Goal: Information Seeking & Learning: Learn about a topic

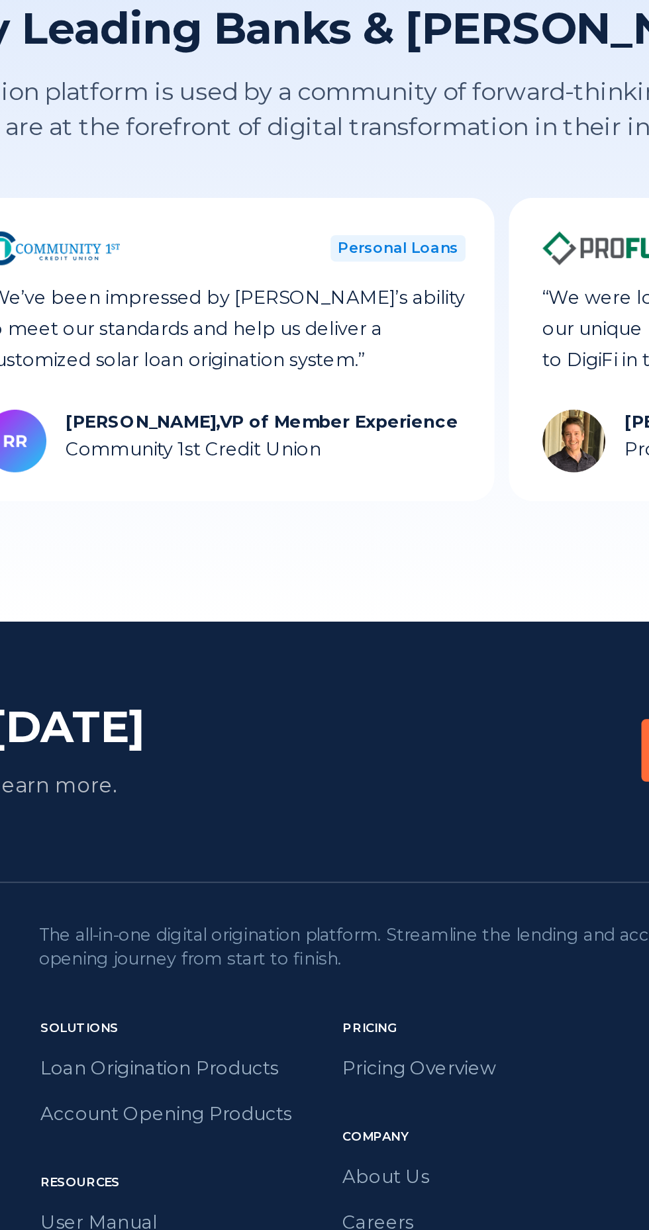
scroll to position [2984, 0]
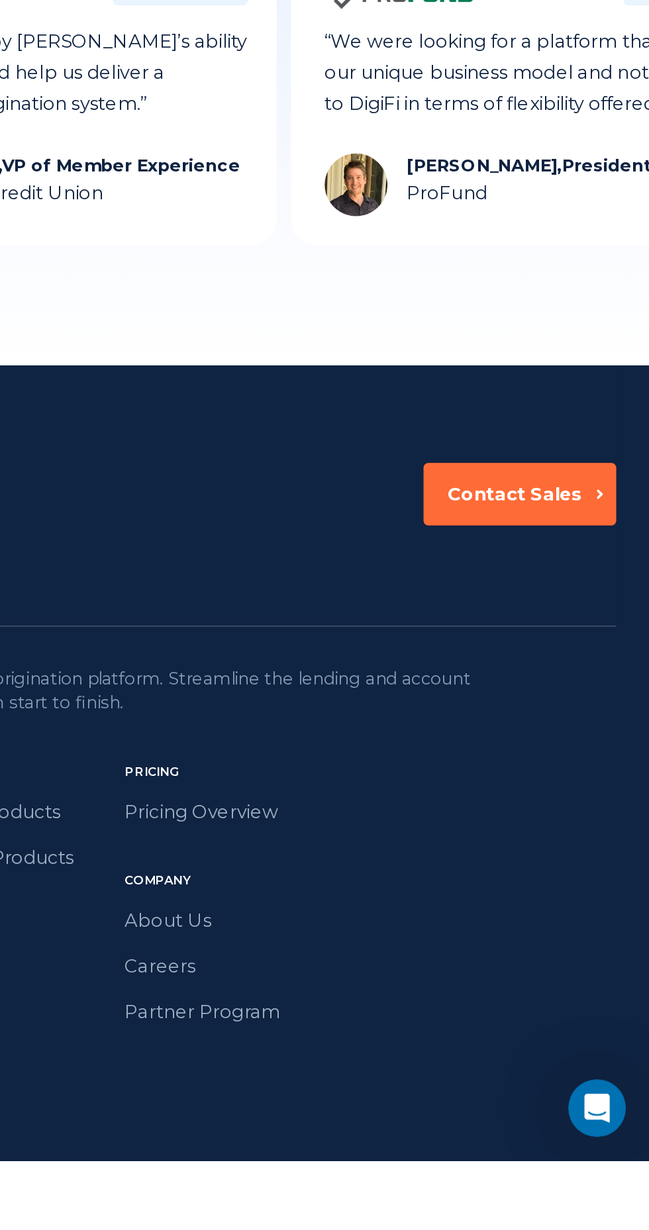
click at [410, 1043] on link "Pricing Overview" at bounding box center [421, 1037] width 122 height 17
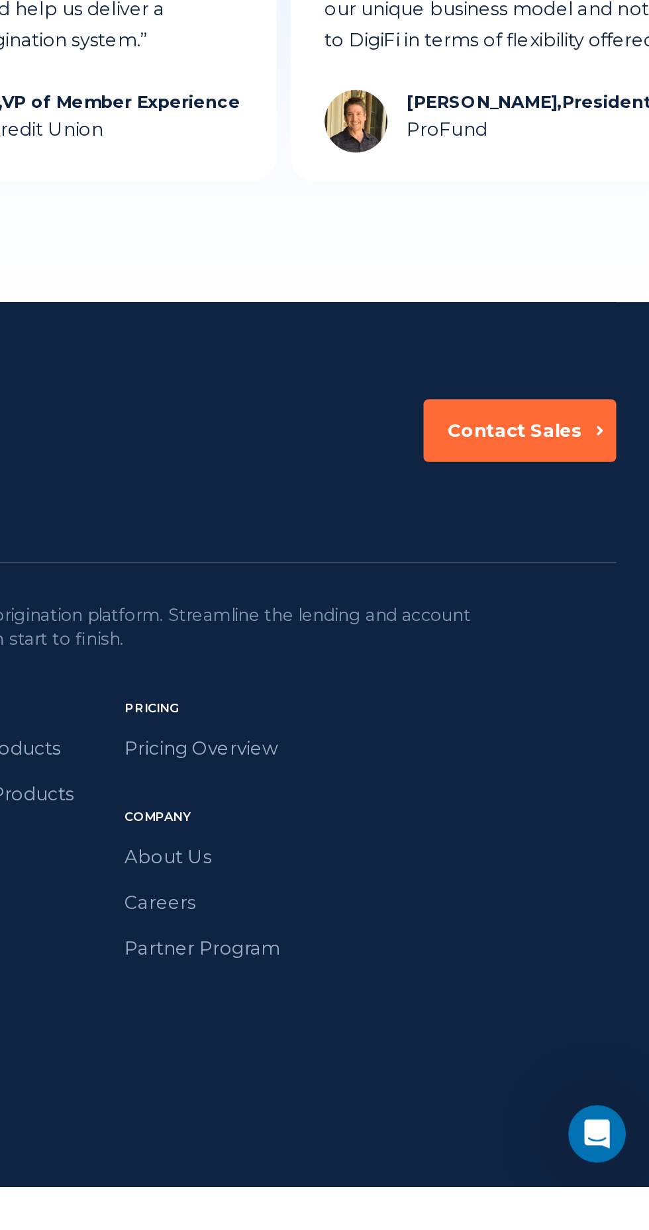
scroll to position [3197, 0]
